Goal: Task Accomplishment & Management: Manage account settings

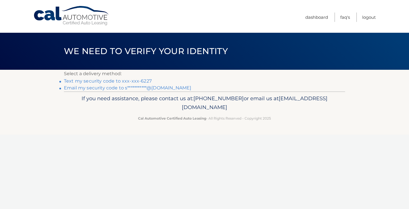
click at [131, 82] on link "Text my security code to xxx-xxx-6227" at bounding box center [108, 80] width 88 height 5
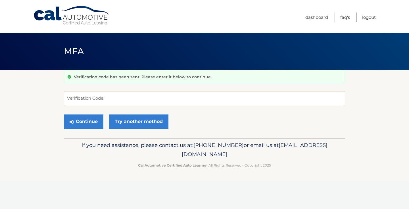
click at [119, 102] on input "Verification Code" at bounding box center [204, 98] width 281 height 14
type input "314576"
click at [95, 121] on button "Continue" at bounding box center [84, 121] width 40 height 14
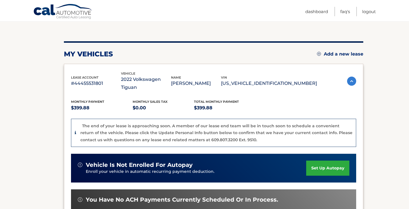
scroll to position [55, 0]
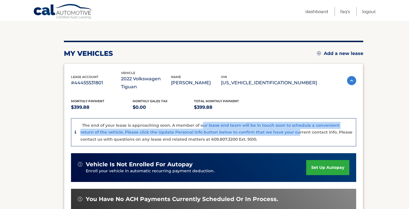
drag, startPoint x: 201, startPoint y: 116, endPoint x: 281, endPoint y: 127, distance: 80.1
click at [281, 127] on div "The end of your lease is approaching soon. A member of our lease end team will …" at bounding box center [216, 132] width 272 height 21
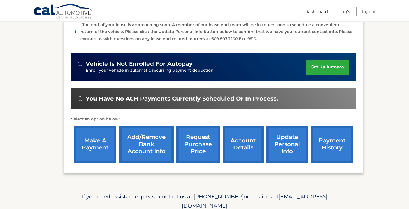
scroll to position [171, 0]
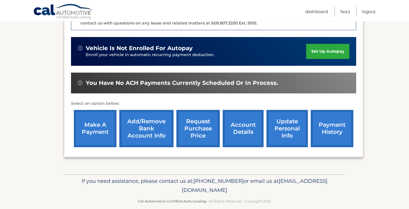
click at [205, 129] on link "request purchase price" at bounding box center [198, 128] width 43 height 37
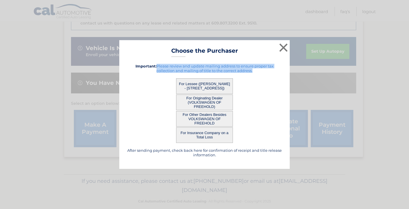
drag, startPoint x: 157, startPoint y: 66, endPoint x: 290, endPoint y: 72, distance: 132.6
click at [290, 72] on div "× Choose the Purchaser After sending payment, check back here for confirmation …" at bounding box center [204, 104] width 171 height 129
click at [267, 69] on h5 "Important: Please review and update mailing address to ensure proper tax collec…" at bounding box center [205, 68] width 156 height 9
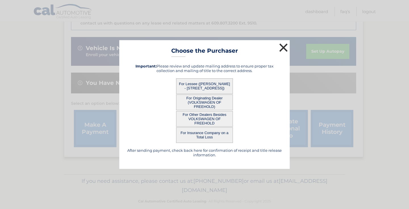
click at [282, 46] on button "×" at bounding box center [283, 47] width 11 height 11
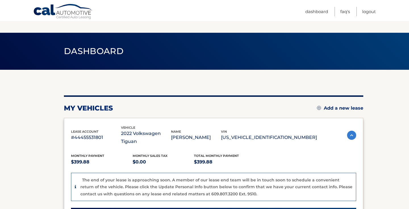
scroll to position [166, 0]
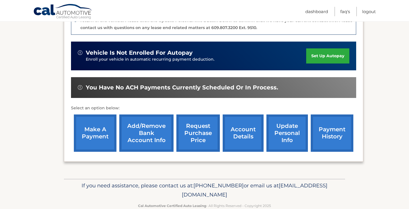
click at [240, 135] on link "account details" at bounding box center [243, 132] width 41 height 37
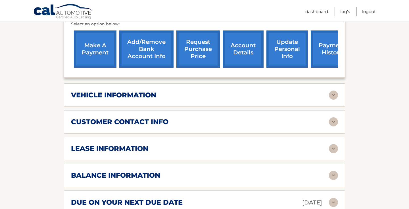
scroll to position [279, 0]
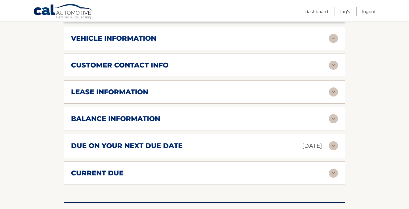
click at [245, 61] on div "customer contact info" at bounding box center [200, 65] width 258 height 9
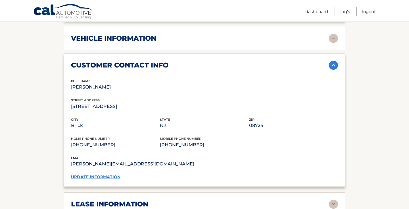
click at [91, 176] on link "update information" at bounding box center [95, 176] width 49 height 5
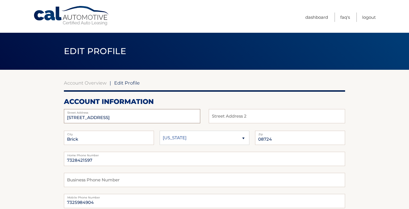
drag, startPoint x: 143, startPoint y: 115, endPoint x: 14, endPoint y: 114, distance: 128.8
type input "4204 Six Forks Rd"
click at [249, 114] on input "text" at bounding box center [277, 116] width 136 height 14
type input "Apt 810"
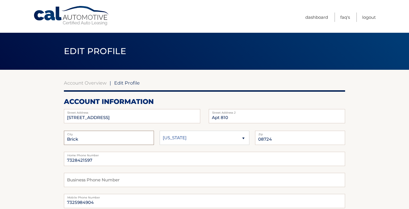
click at [133, 140] on input "Brick" at bounding box center [109, 137] width 90 height 14
type input "Raleigh"
click at [223, 140] on select "Alaska Alabama Arkansas Arizona California" at bounding box center [205, 137] width 90 height 14
select select "NC"
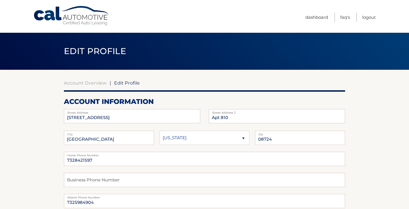
click at [160, 130] on select "Alaska Alabama Arkansas Arizona California" at bounding box center [205, 137] width 90 height 14
drag, startPoint x: 286, startPoint y: 139, endPoint x: 145, endPoint y: 138, distance: 141.3
click at [145, 138] on fieldset "Raleigh City Alaska Alabama Arkansas State 08724 Zip" at bounding box center [204, 140] width 281 height 21
type input "27609"
drag, startPoint x: 109, startPoint y: 158, endPoint x: 0, endPoint y: 156, distance: 108.6
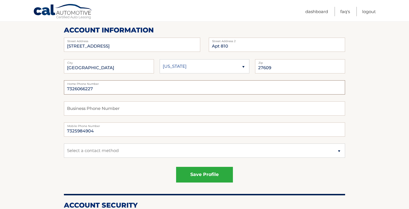
type input "7326066227"
click at [105, 147] on select "Select a contact method Mobile Home" at bounding box center [204, 150] width 281 height 14
select select "1"
click at [64, 143] on select "Select a contact method Mobile Home" at bounding box center [204, 150] width 281 height 14
drag, startPoint x: 107, startPoint y: 130, endPoint x: 0, endPoint y: 108, distance: 109.5
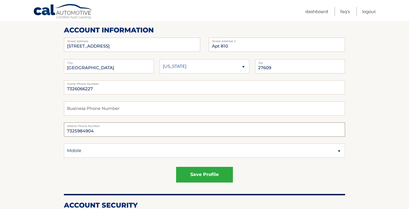
type input "7326066227"
click at [183, 178] on button "save profile" at bounding box center [204, 175] width 57 height 16
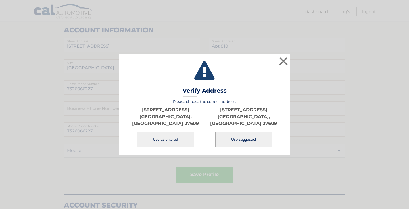
click at [254, 132] on button "Use suggested" at bounding box center [243, 139] width 57 height 16
type input "4204 SIX FORKS RD"
type input "RALEIGH"
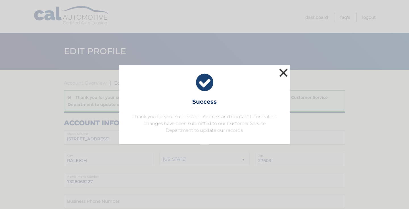
click at [283, 73] on button "×" at bounding box center [283, 72] width 11 height 11
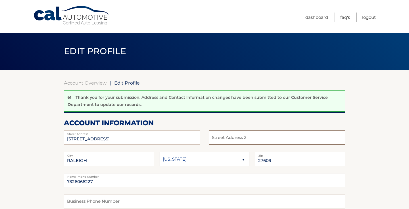
click at [242, 133] on input "text" at bounding box center [277, 137] width 136 height 14
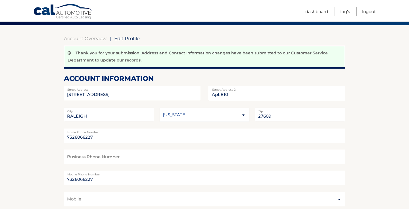
scroll to position [128, 0]
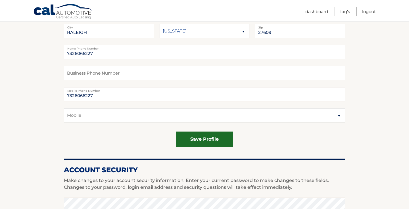
click at [212, 138] on button "save profile" at bounding box center [204, 139] width 57 height 16
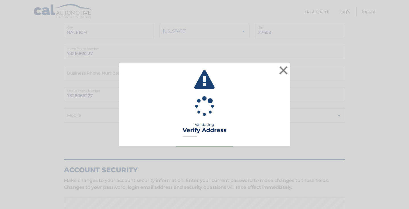
type input "APT 810"
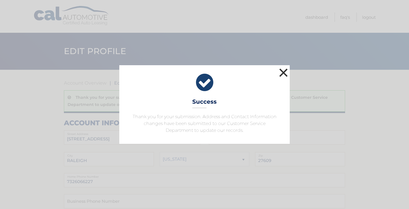
click at [287, 72] on button "×" at bounding box center [283, 72] width 11 height 11
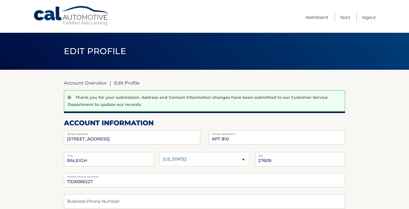
click at [96, 84] on link "Account Overview" at bounding box center [85, 83] width 43 height 6
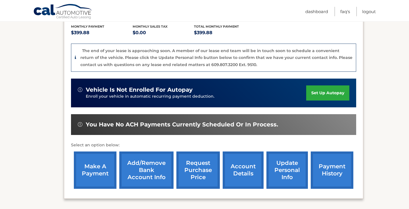
scroll to position [171, 0]
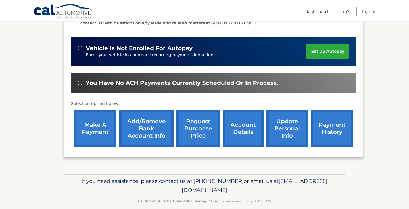
click at [250, 119] on link "account details" at bounding box center [243, 128] width 41 height 37
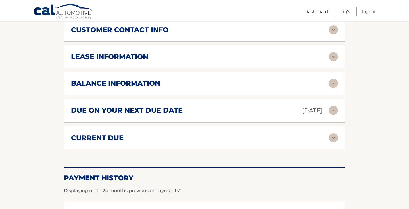
scroll to position [325, 0]
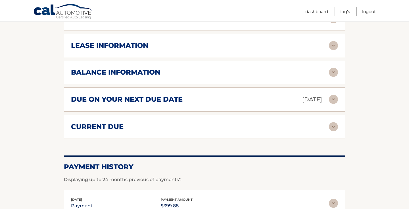
click at [322, 129] on div "current due" at bounding box center [200, 126] width 258 height 9
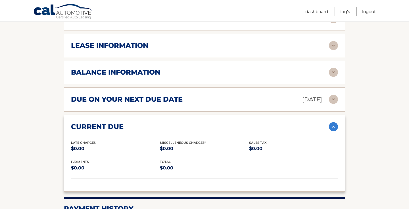
click at [335, 99] on img at bounding box center [333, 99] width 9 height 9
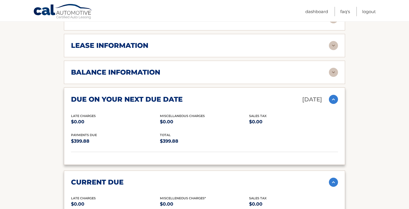
click at [335, 72] on img at bounding box center [333, 72] width 9 height 9
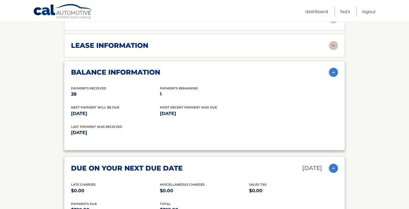
click at [335, 72] on img at bounding box center [333, 72] width 9 height 9
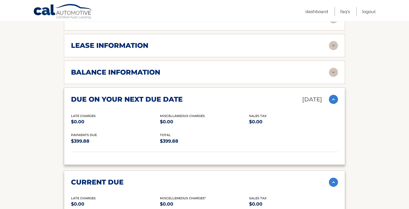
click at [336, 98] on img at bounding box center [333, 99] width 9 height 9
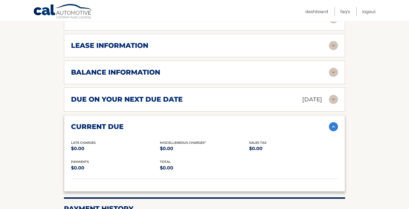
click at [330, 127] on img at bounding box center [333, 126] width 9 height 9
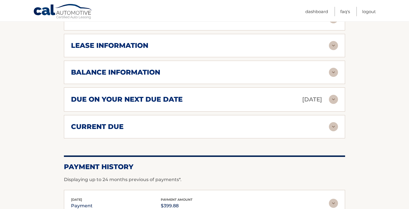
click at [332, 44] on img at bounding box center [333, 45] width 9 height 9
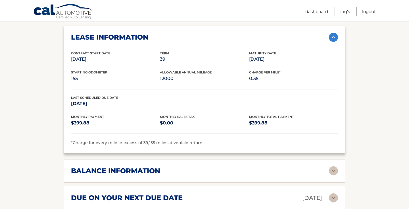
click at [333, 40] on img at bounding box center [333, 37] width 9 height 9
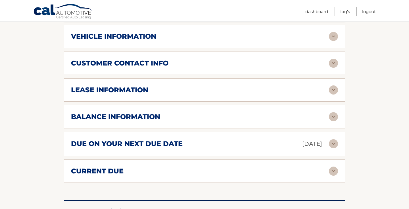
scroll to position [281, 0]
click at [333, 36] on img at bounding box center [333, 36] width 9 height 9
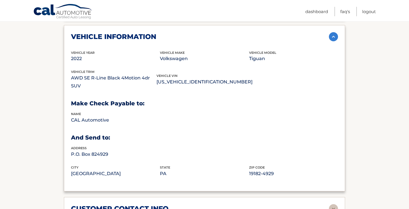
click at [333, 37] on img at bounding box center [333, 36] width 9 height 9
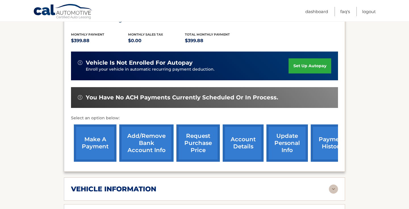
scroll to position [159, 0]
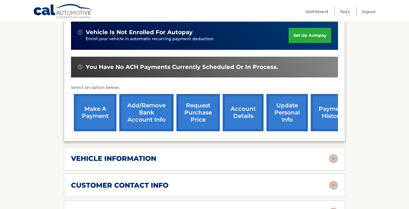
click at [336, 156] on img at bounding box center [333, 158] width 9 height 9
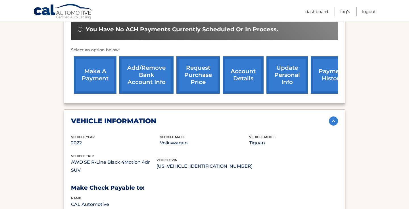
scroll to position [160, 0]
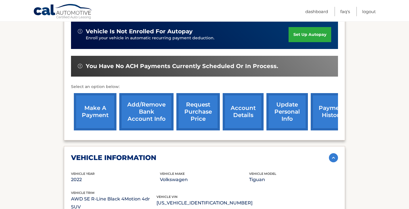
click at [336, 156] on img at bounding box center [333, 157] width 9 height 9
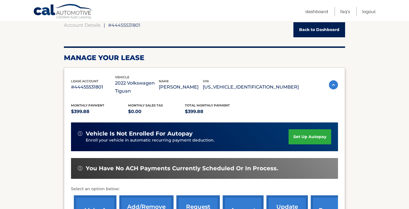
scroll to position [23, 0]
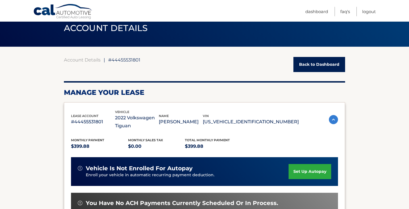
click at [318, 66] on link "Back to Dashboard" at bounding box center [320, 64] width 52 height 15
